Goal: Navigation & Orientation: Find specific page/section

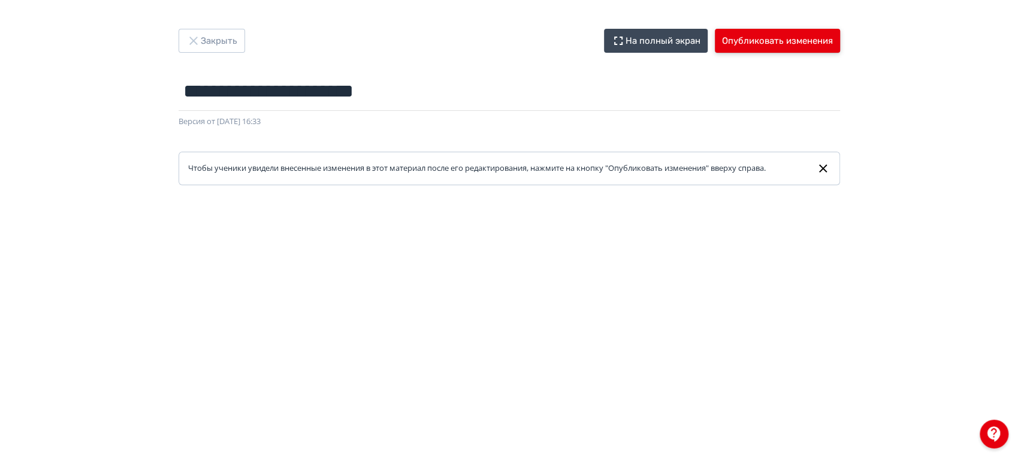
click at [764, 29] on button "Опубликовать изменения" at bounding box center [777, 41] width 125 height 24
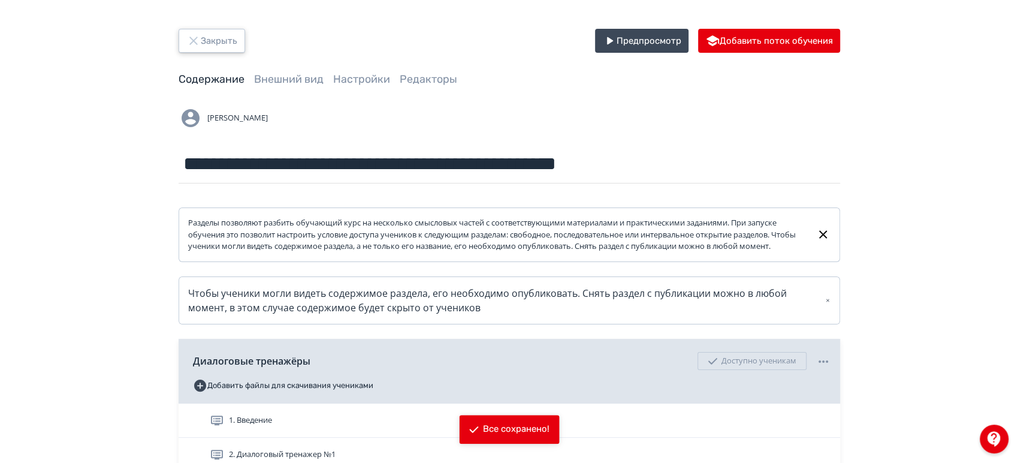
click at [222, 47] on button "Закрыть" at bounding box center [212, 41] width 67 height 24
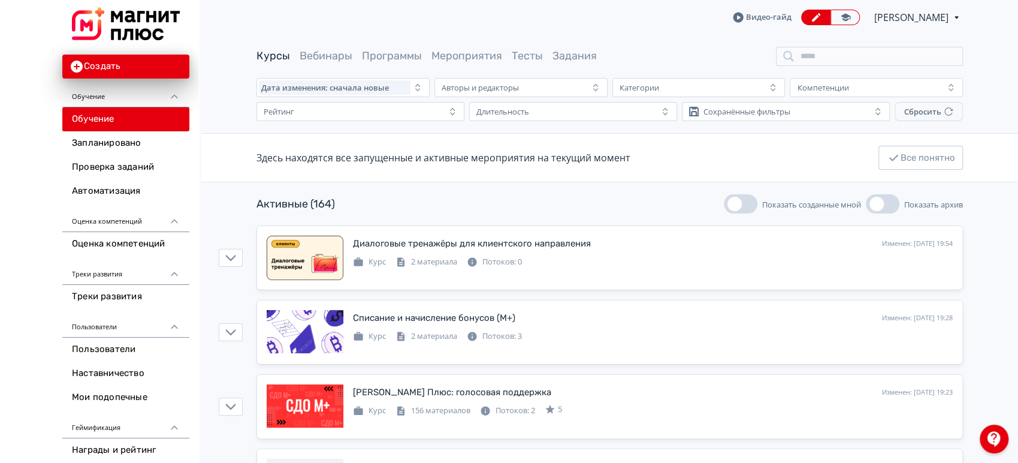
click at [939, 11] on span "[PERSON_NAME]" at bounding box center [912, 17] width 76 height 14
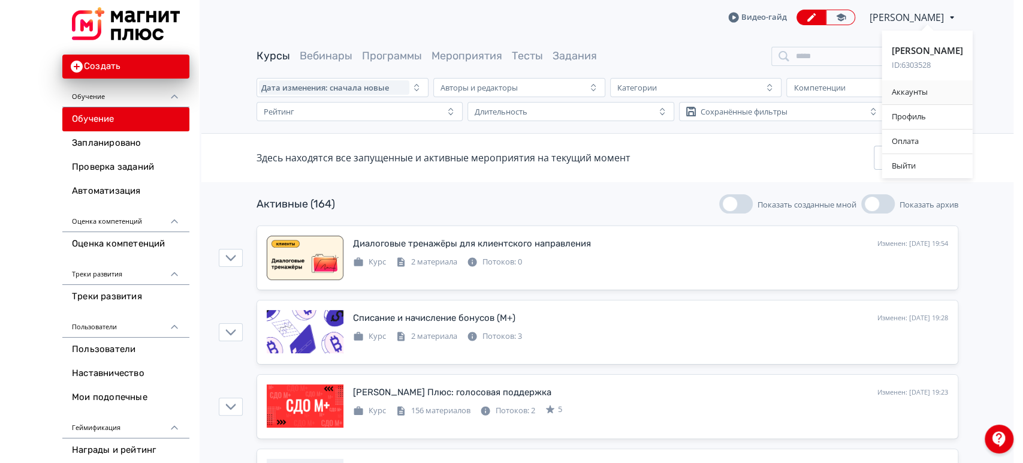
click at [924, 86] on div "Аккаунты" at bounding box center [927, 92] width 90 height 24
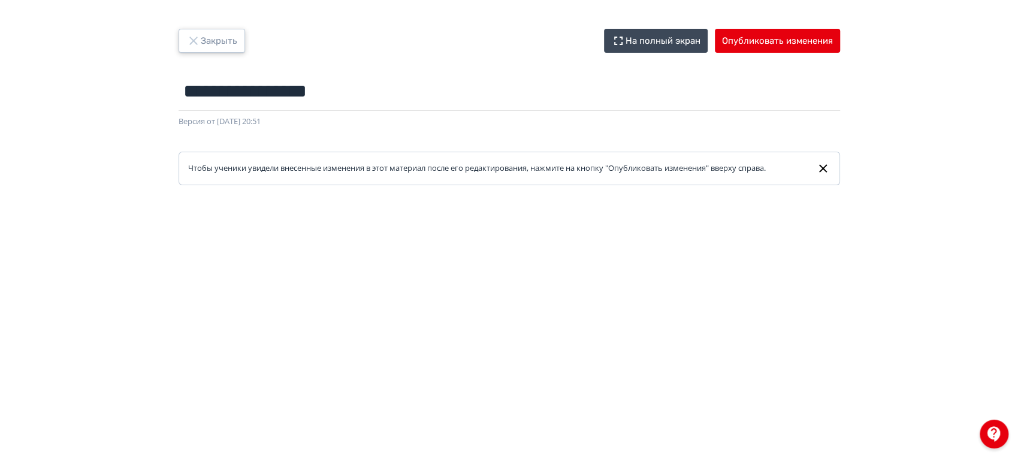
click at [225, 38] on button "Закрыть" at bounding box center [212, 41] width 67 height 24
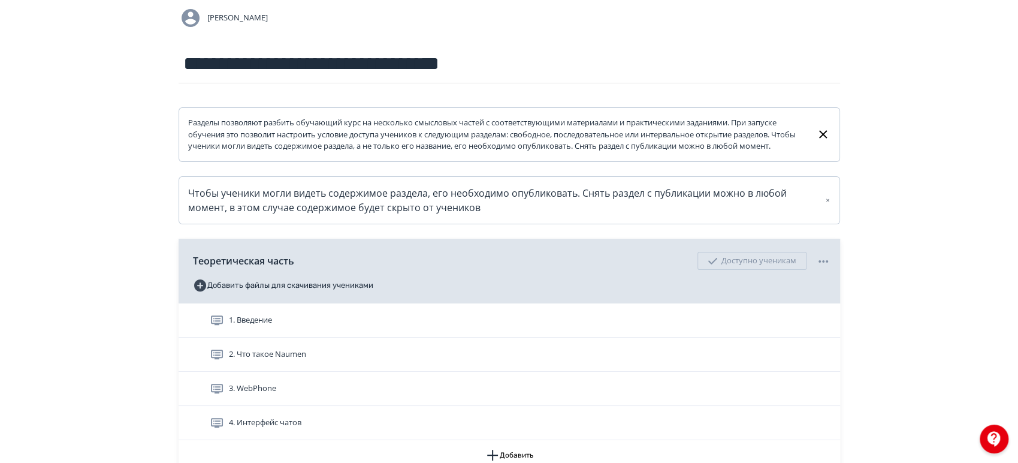
scroll to position [219, 0]
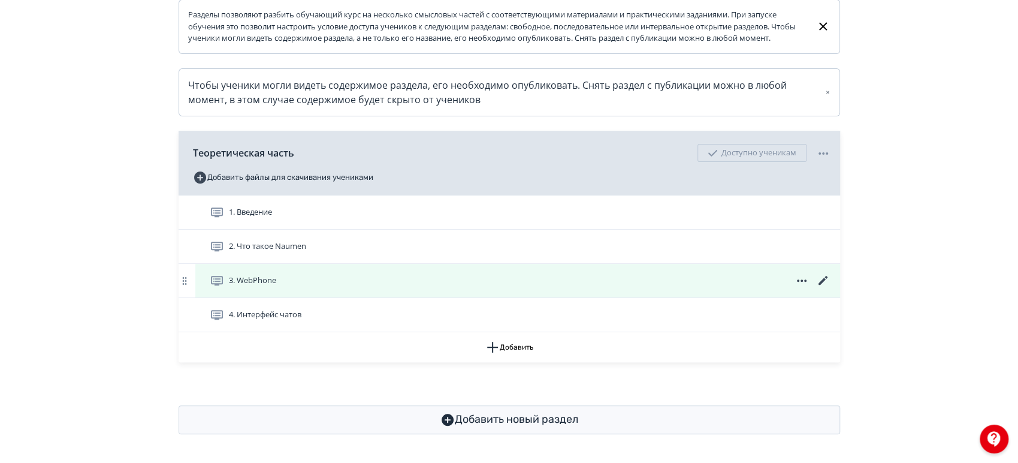
click at [822, 279] on icon at bounding box center [823, 280] width 14 height 14
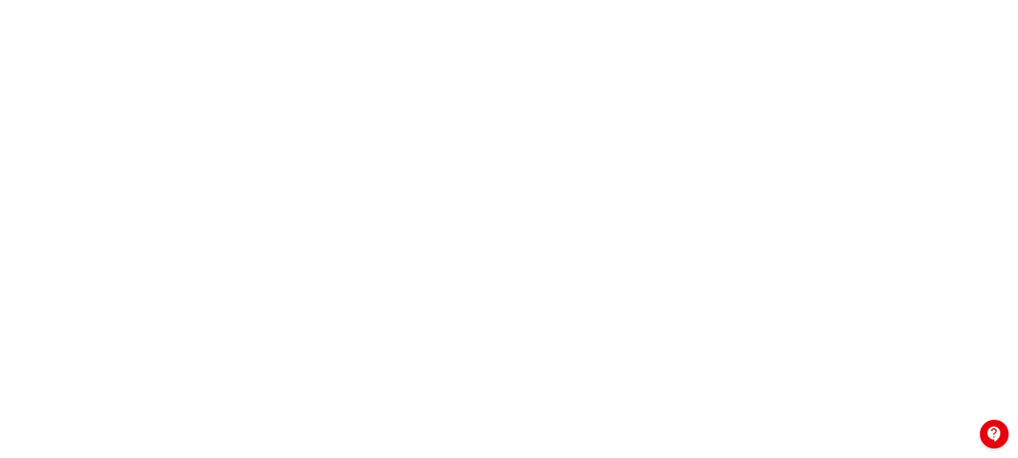
scroll to position [23, 0]
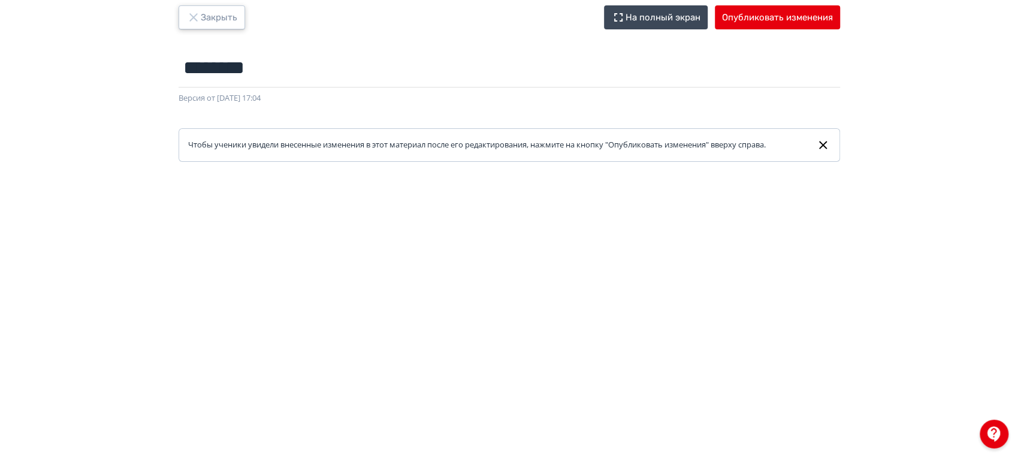
click at [230, 13] on button "Закрыть" at bounding box center [212, 17] width 67 height 24
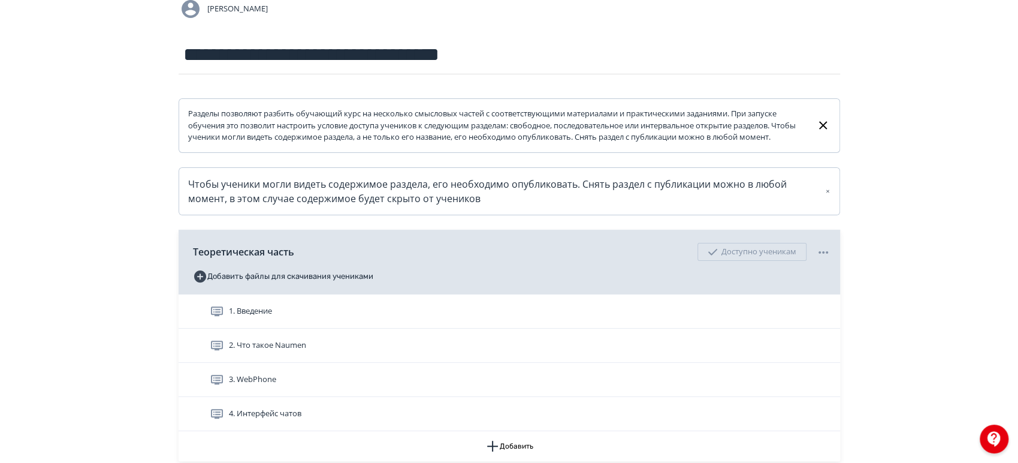
scroll to position [219, 0]
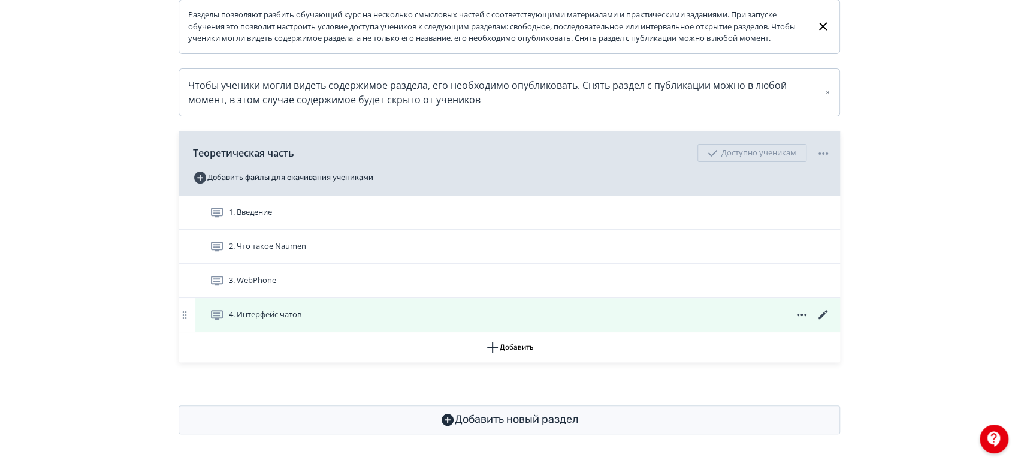
click at [825, 315] on icon at bounding box center [823, 314] width 14 height 14
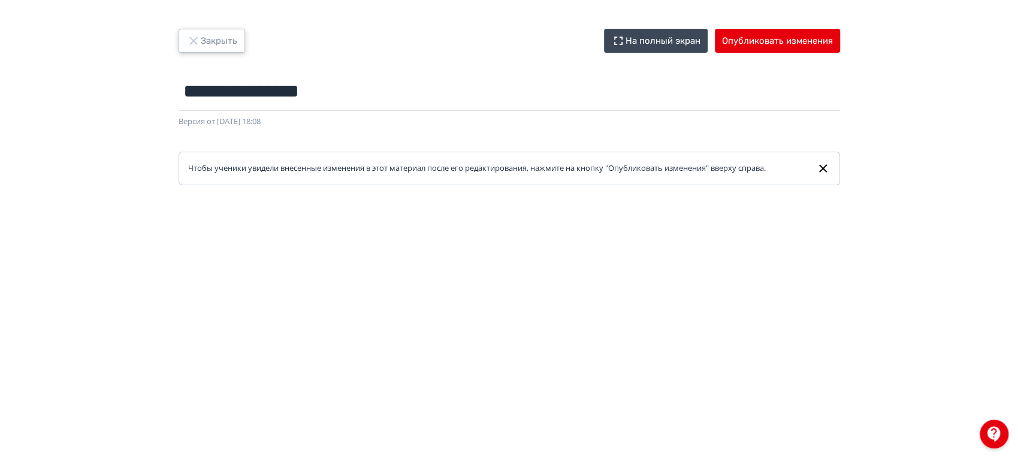
click at [220, 43] on button "Закрыть" at bounding box center [212, 41] width 67 height 24
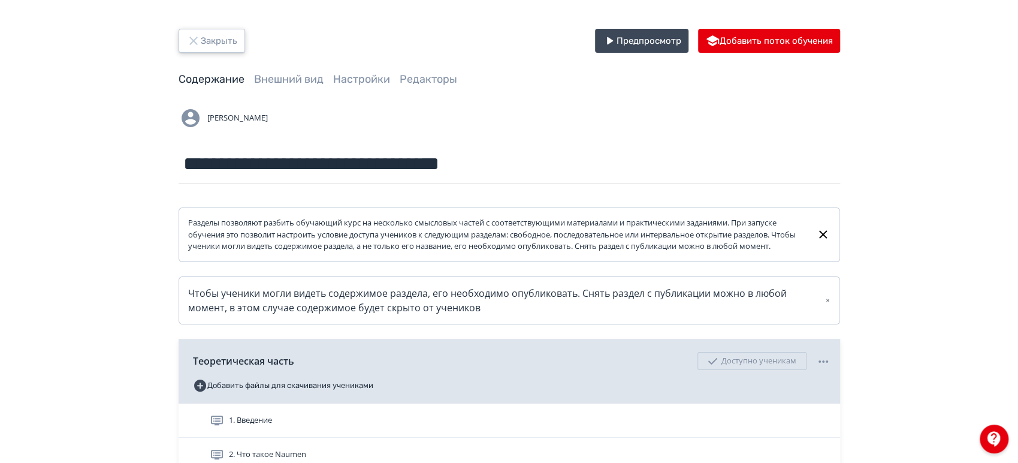
click at [216, 37] on button "Закрыть" at bounding box center [212, 41] width 67 height 24
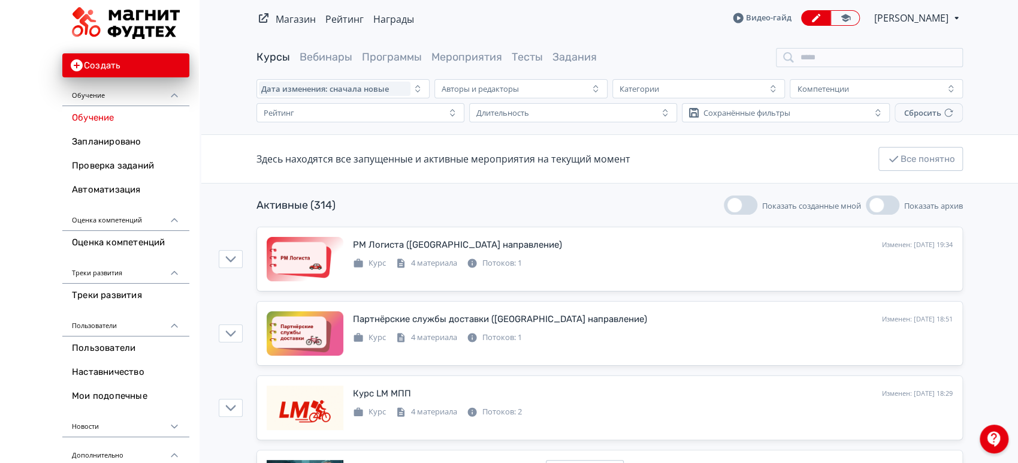
click at [945, 14] on span "[PERSON_NAME]" at bounding box center [912, 18] width 76 height 14
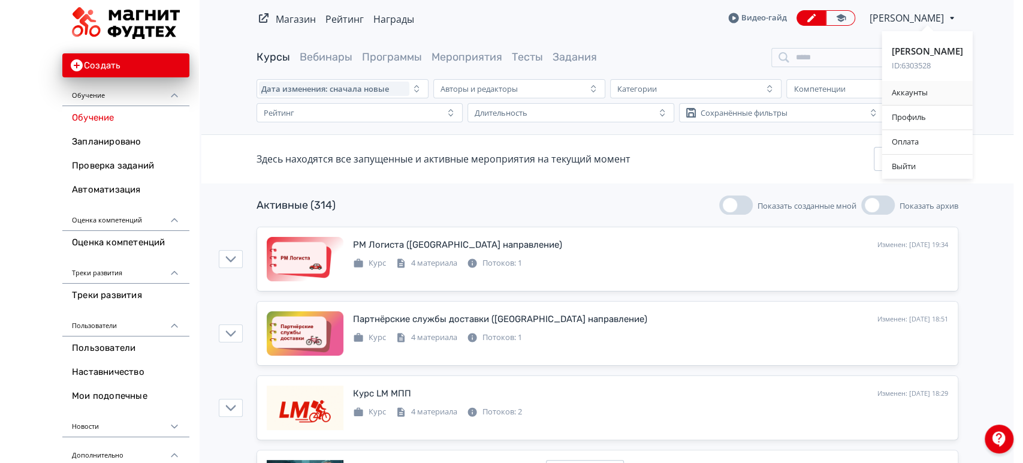
click at [946, 91] on div "Аккаунты" at bounding box center [927, 93] width 90 height 24
